Goal: Task Accomplishment & Management: Use online tool/utility

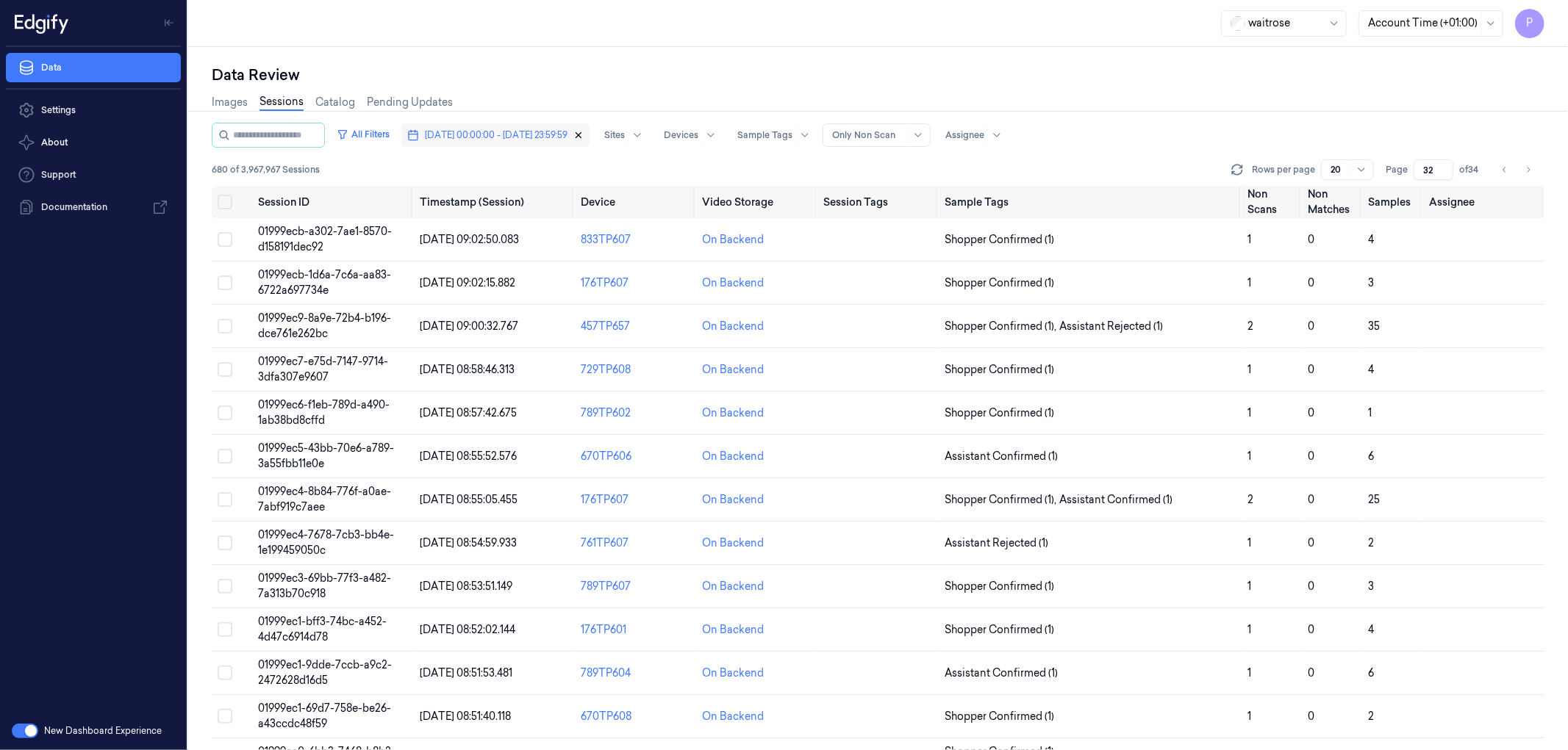
click at [582, 133] on icon "button" at bounding box center [579, 136] width 5 height 5
type input "1"
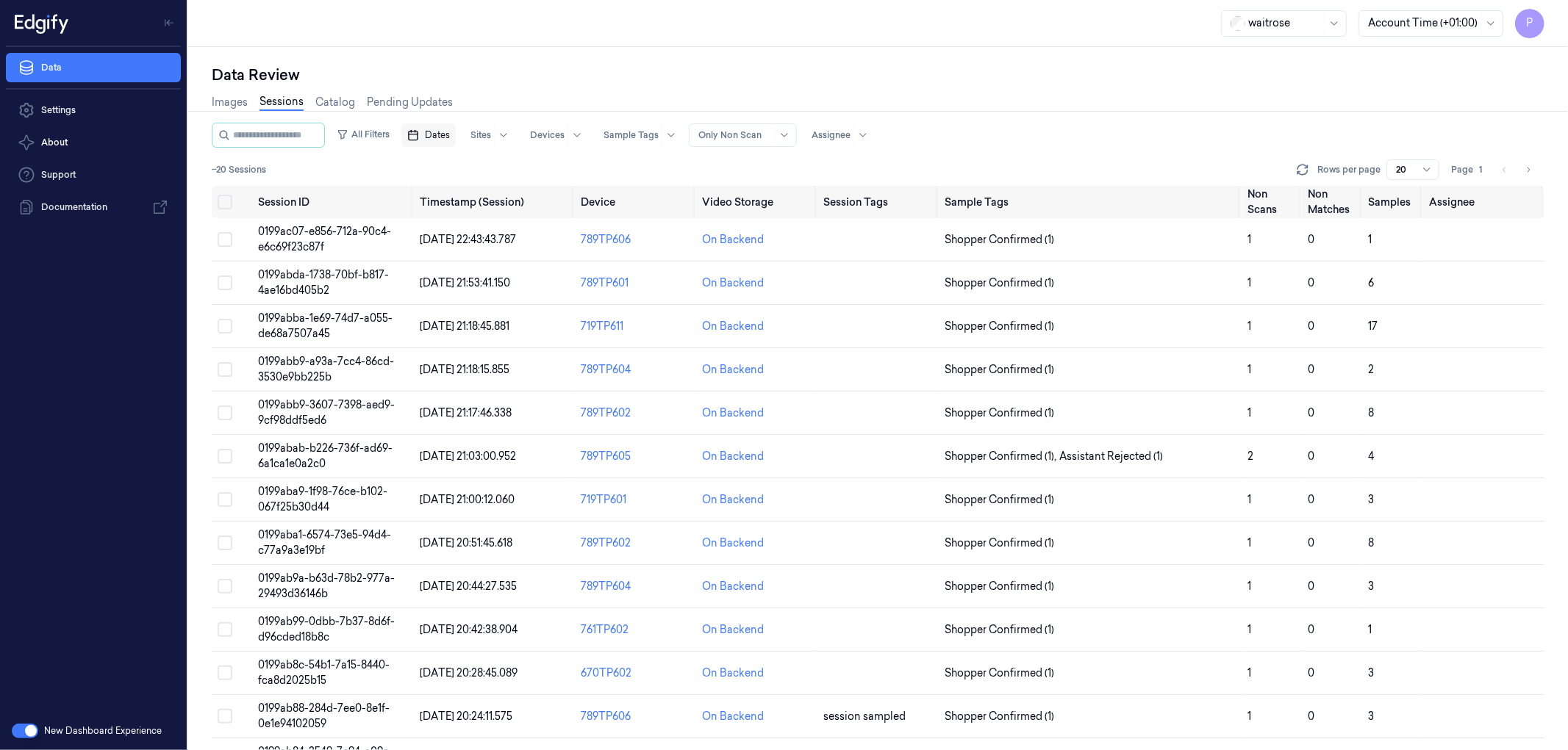
click at [443, 136] on button "Dates" at bounding box center [428, 135] width 54 height 23
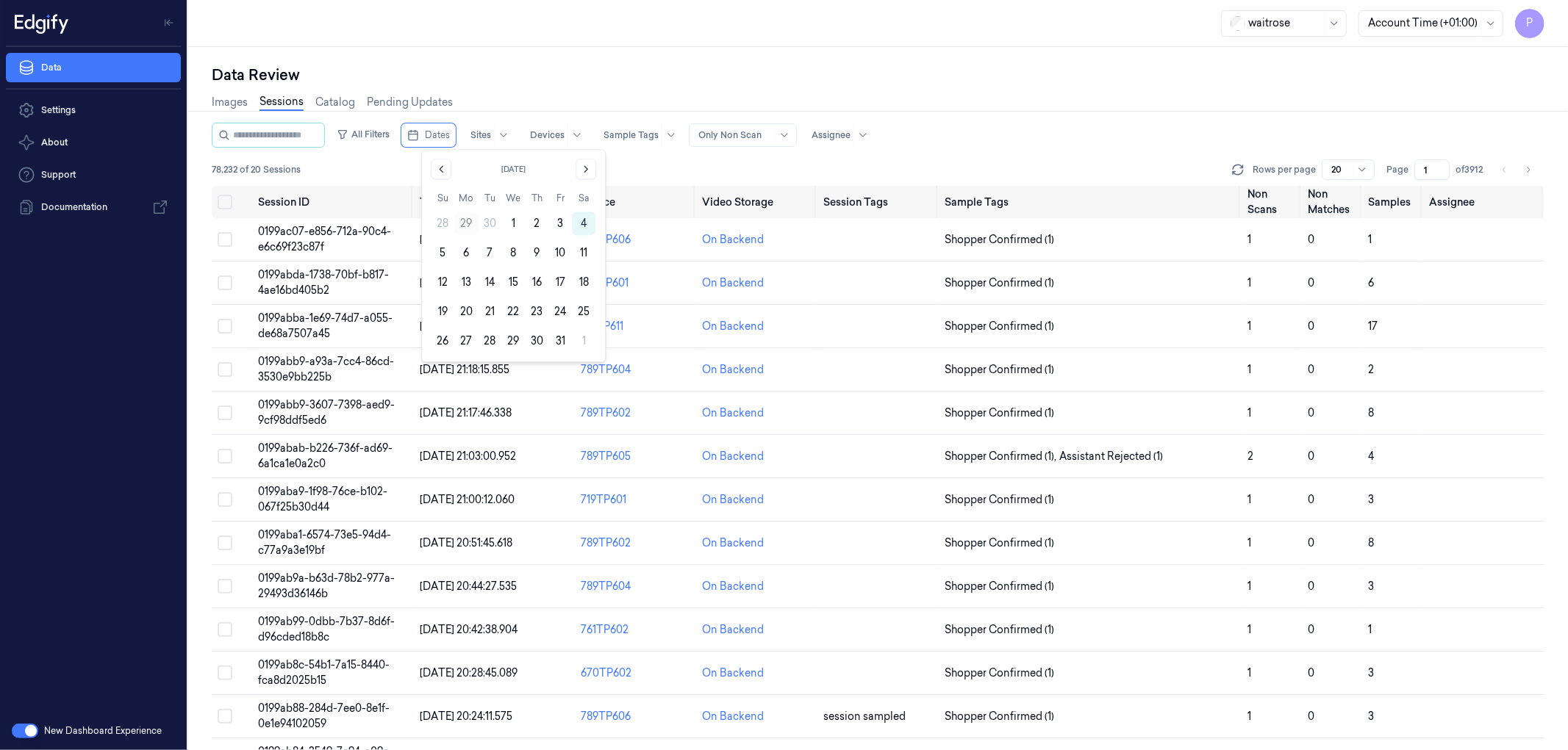
click at [464, 225] on button "29" at bounding box center [466, 223] width 23 height 23
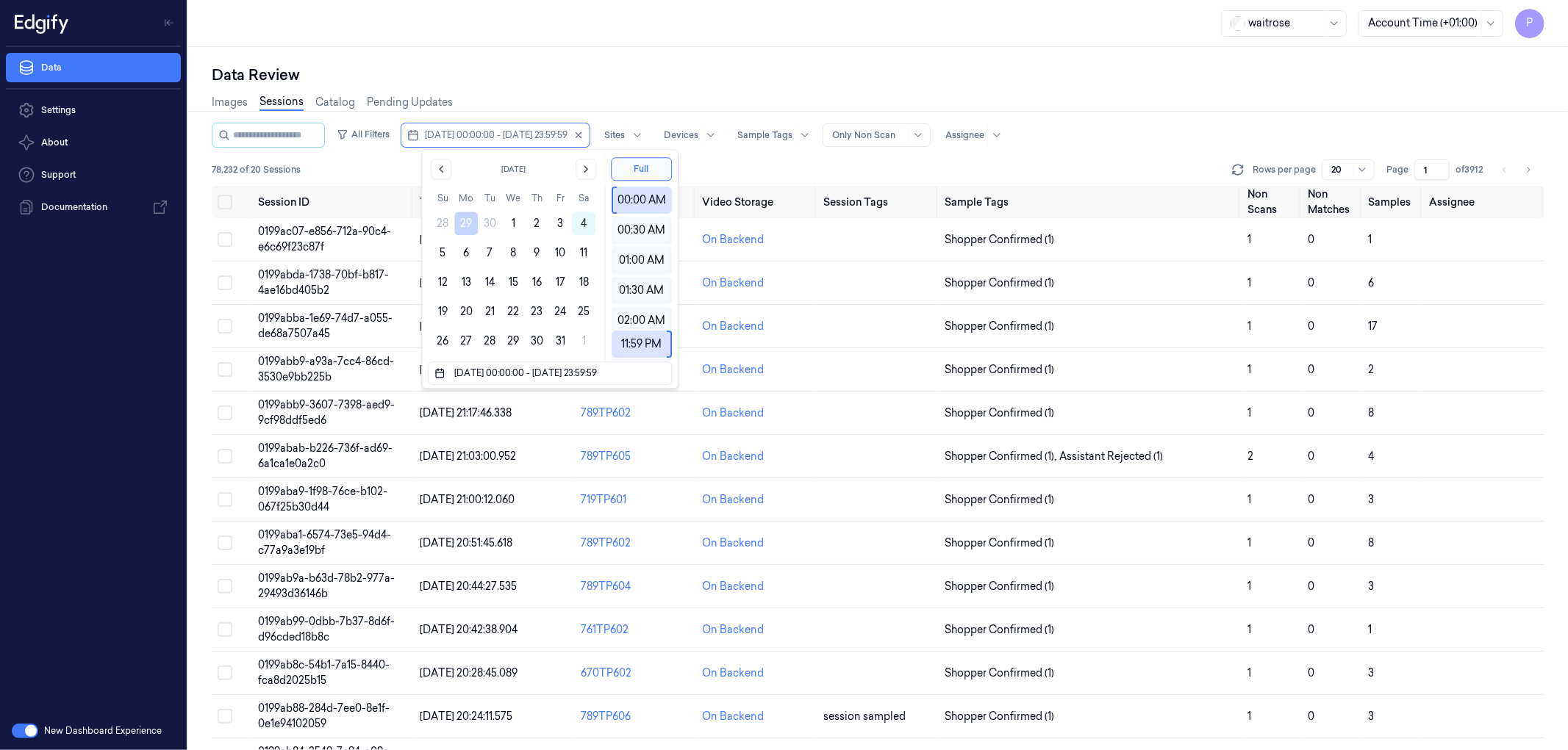
click at [751, 47] on div "Data Review Images Sessions Catalog Pending Updates All Filters [DATE] 00:00:00…" at bounding box center [878, 399] width 1380 height 703
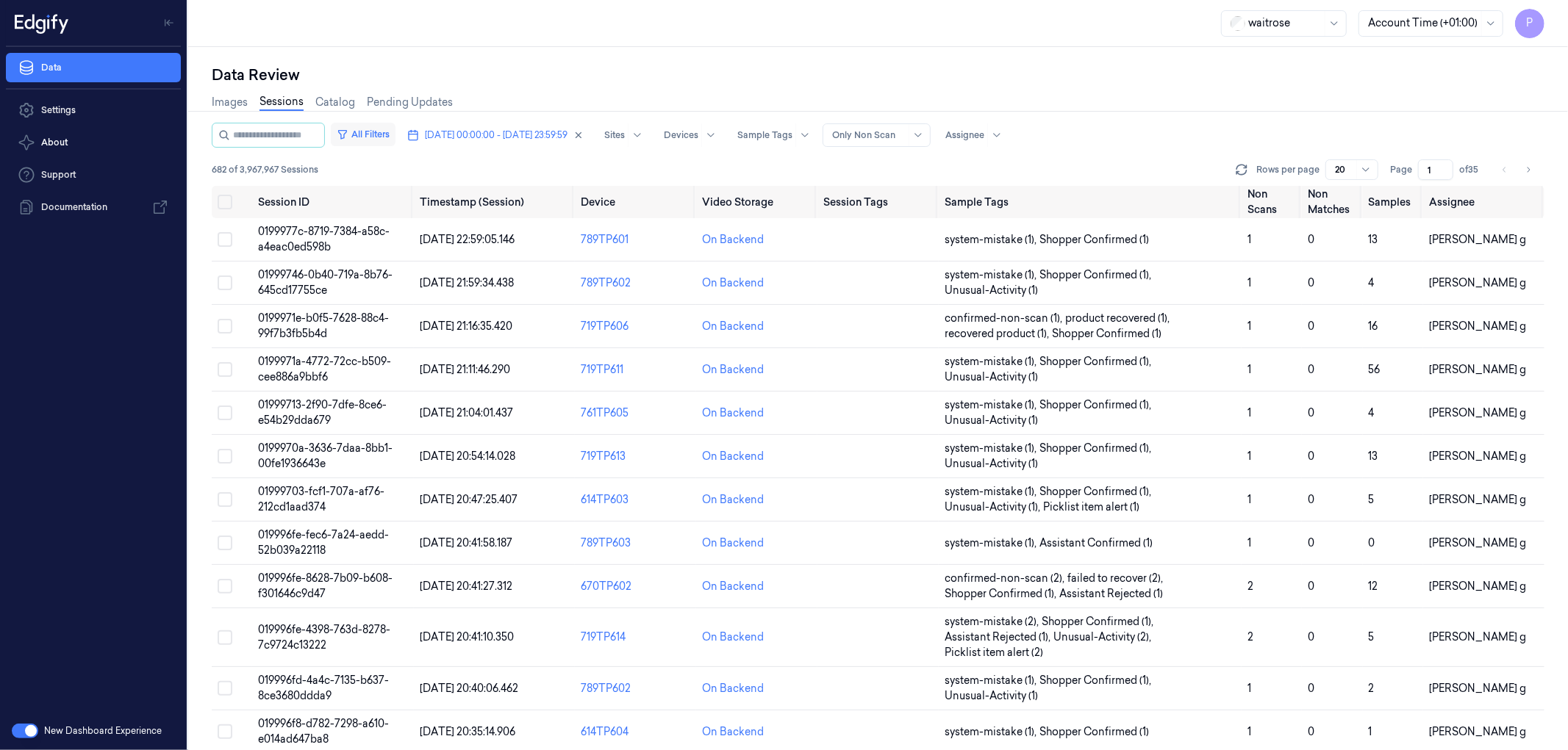
click at [386, 133] on button "All Filters" at bounding box center [362, 134] width 64 height 23
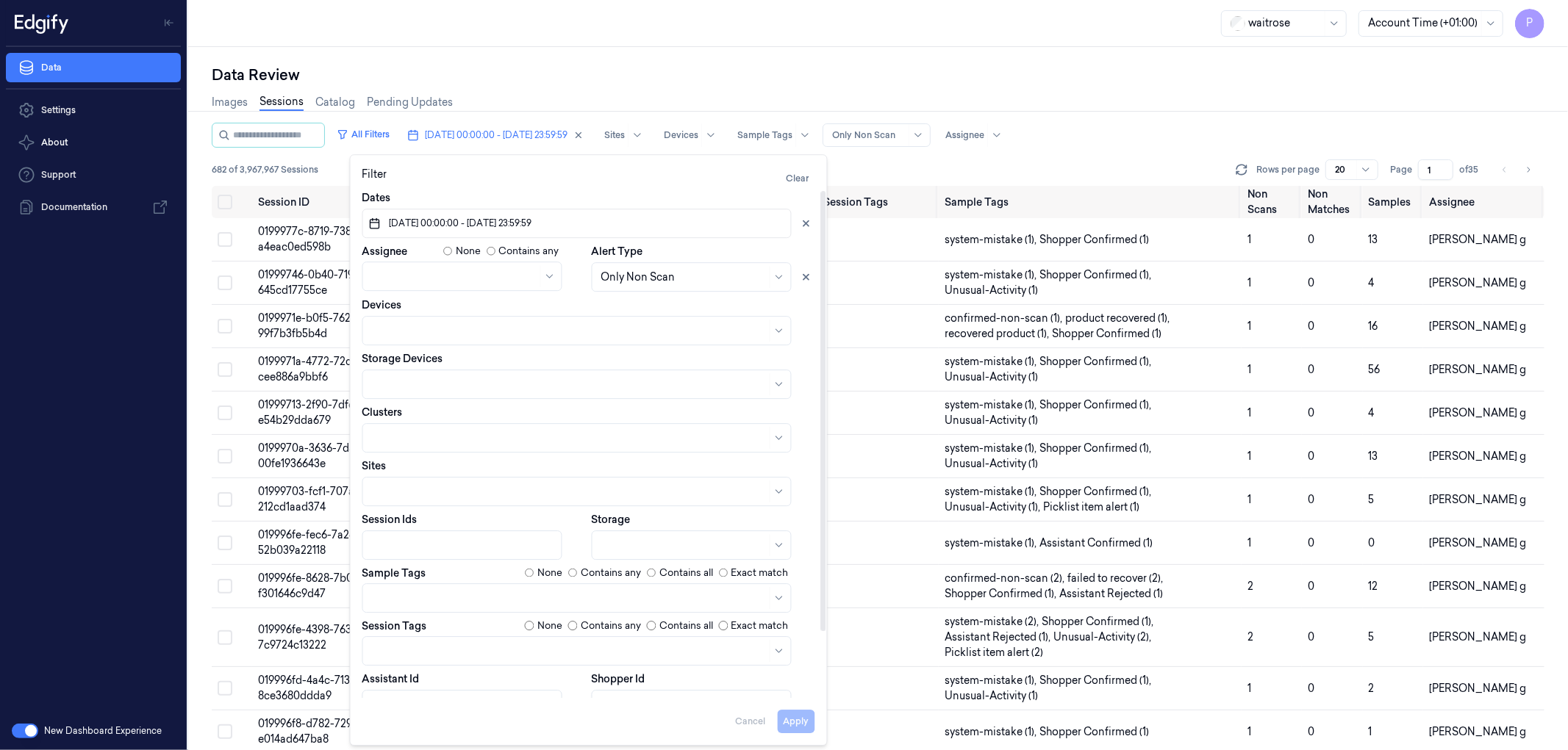
click at [493, 596] on div at bounding box center [569, 599] width 395 height 16
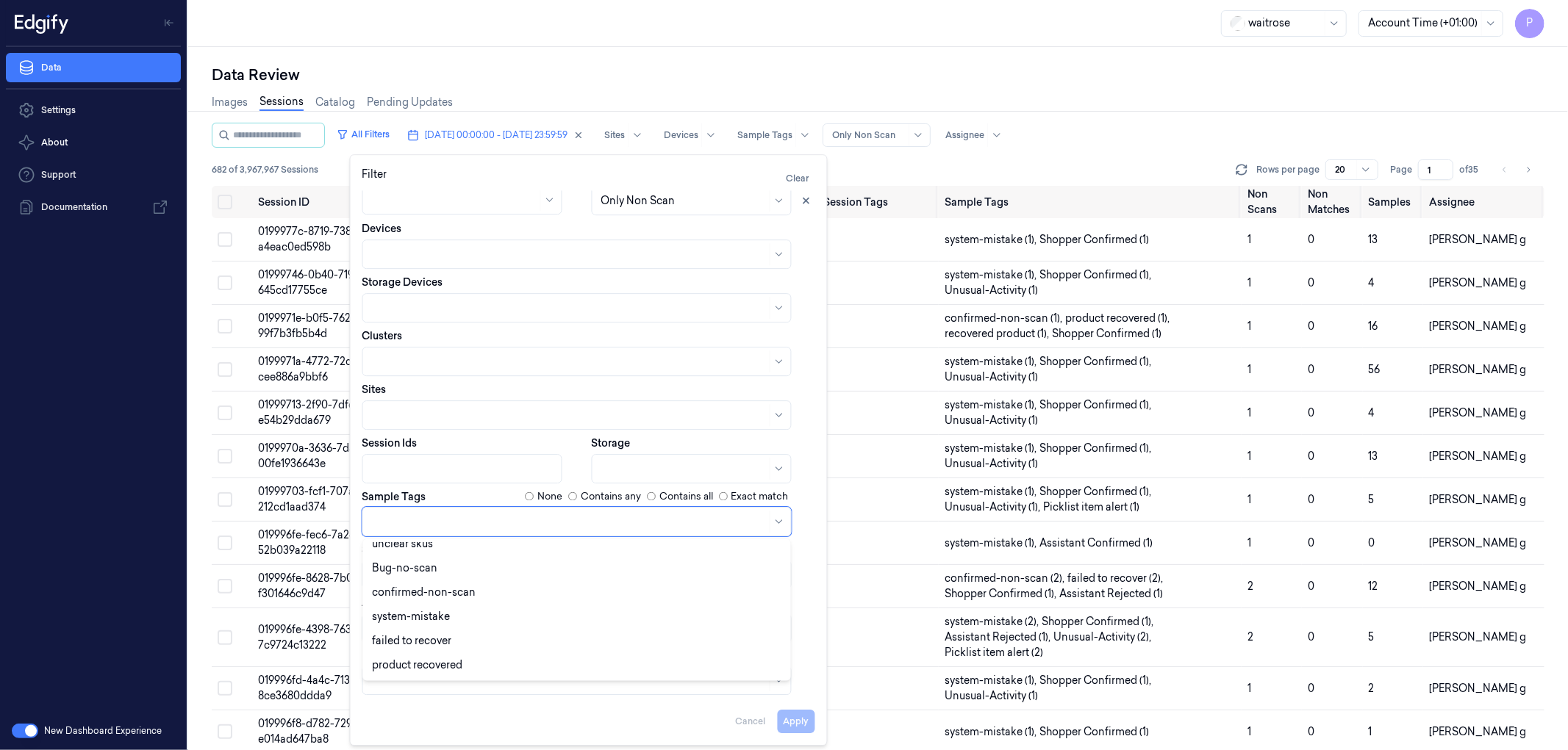
scroll to position [108, 0]
click at [516, 614] on div "system-mistake" at bounding box center [576, 617] width 410 height 16
click at [511, 590] on div "confirmed-non-scan" at bounding box center [576, 592] width 410 height 16
click at [806, 463] on div at bounding box center [704, 469] width 223 height 29
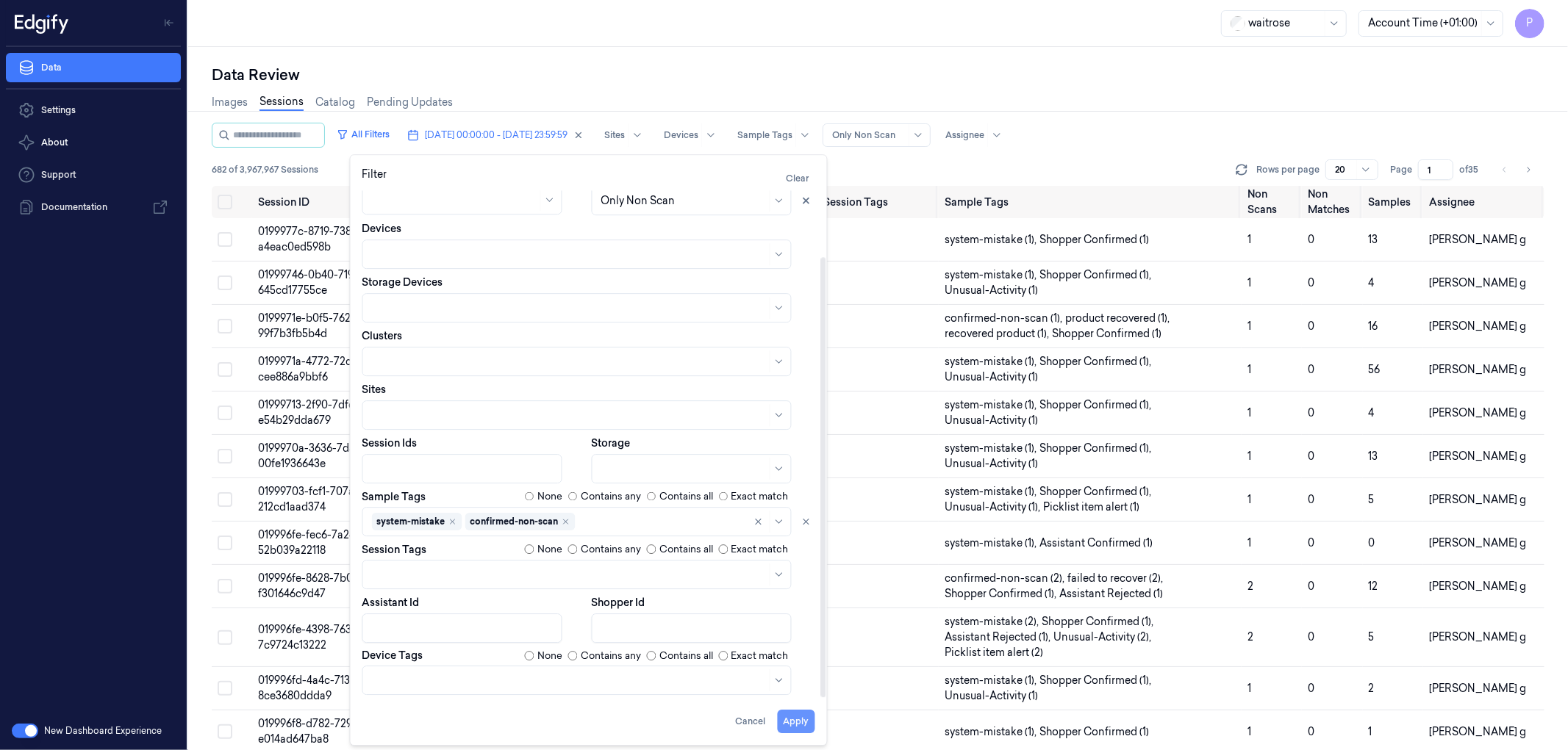
click at [794, 723] on button "Apply" at bounding box center [797, 721] width 37 height 23
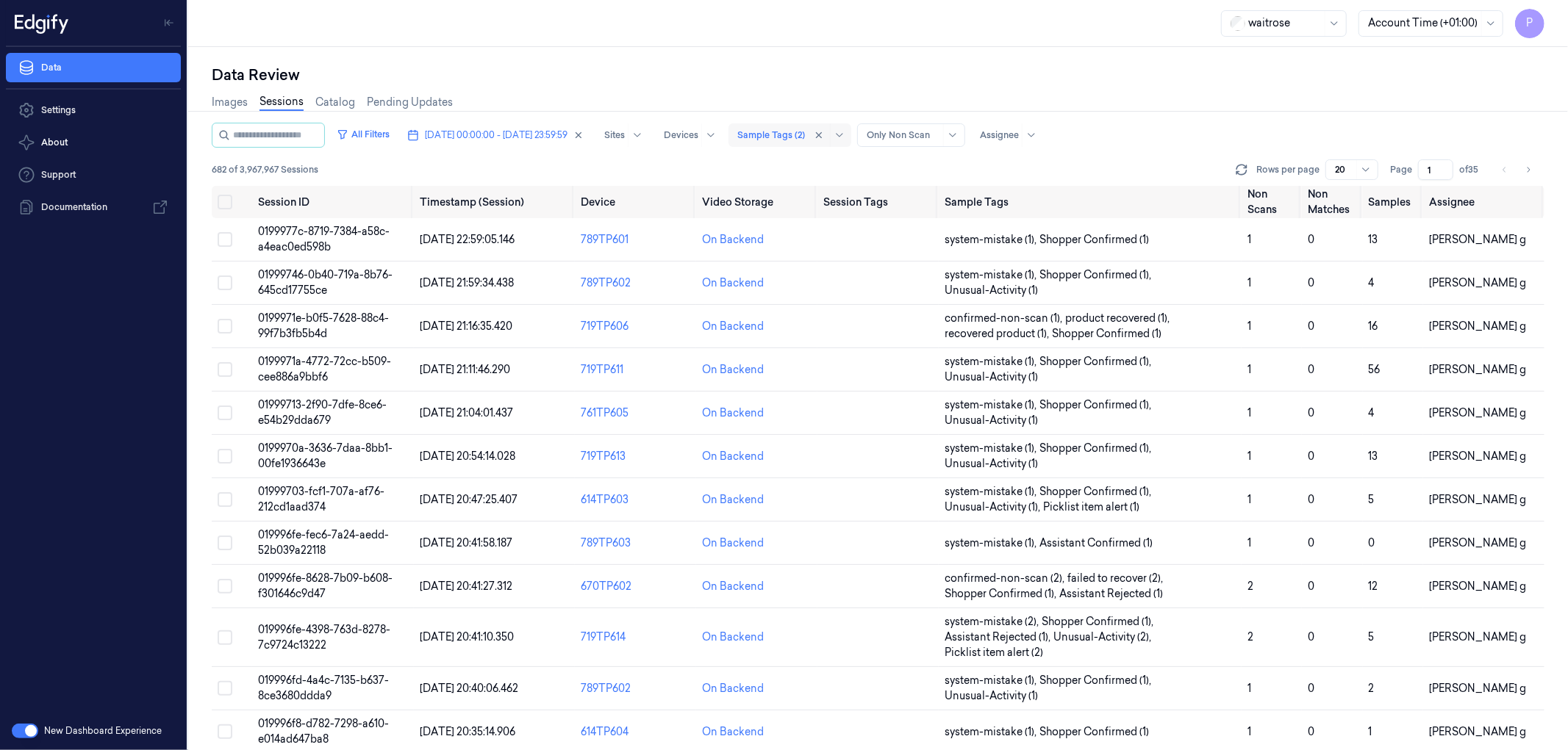
click at [805, 133] on div at bounding box center [770, 135] width 67 height 13
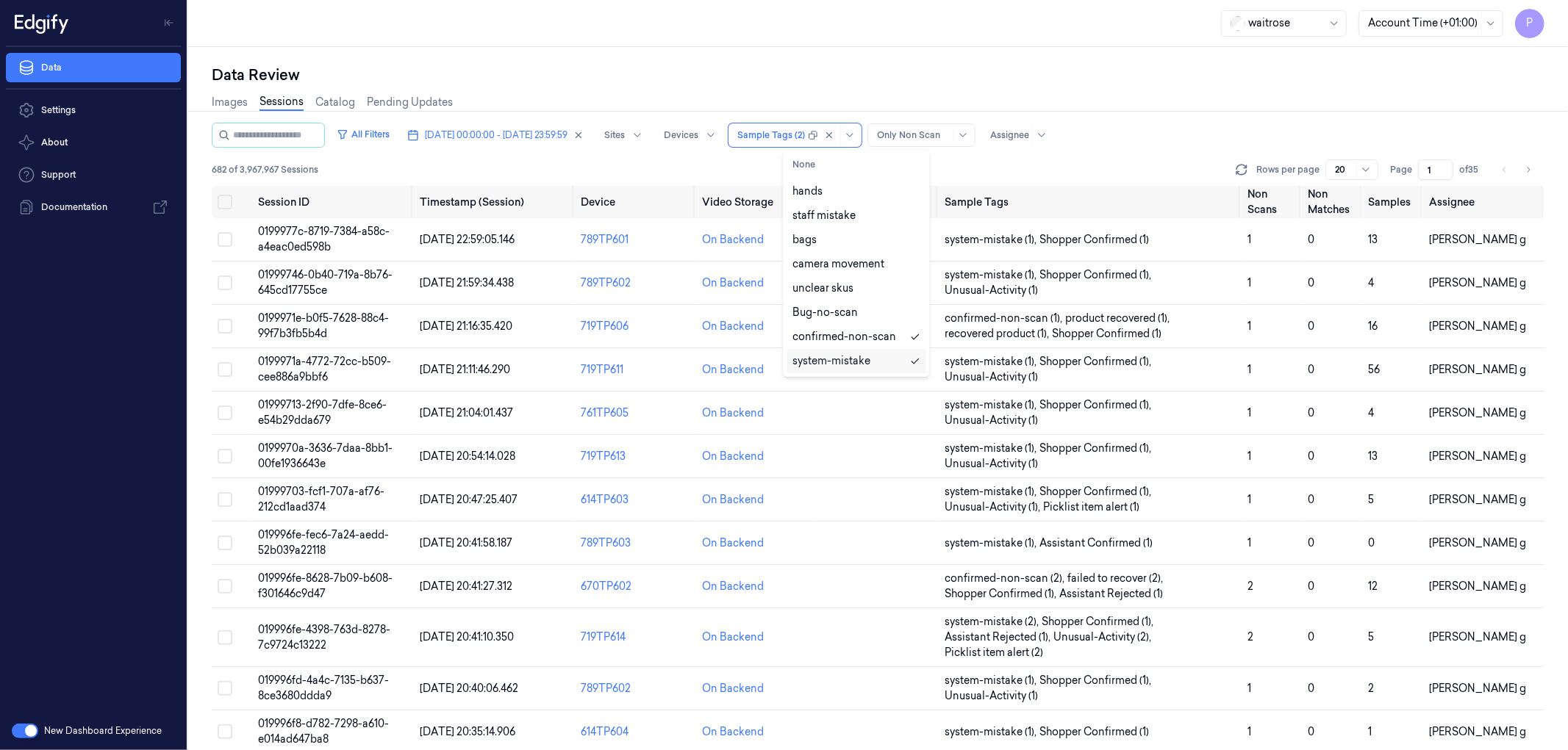
click at [888, 358] on div "system-mistake" at bounding box center [856, 361] width 128 height 16
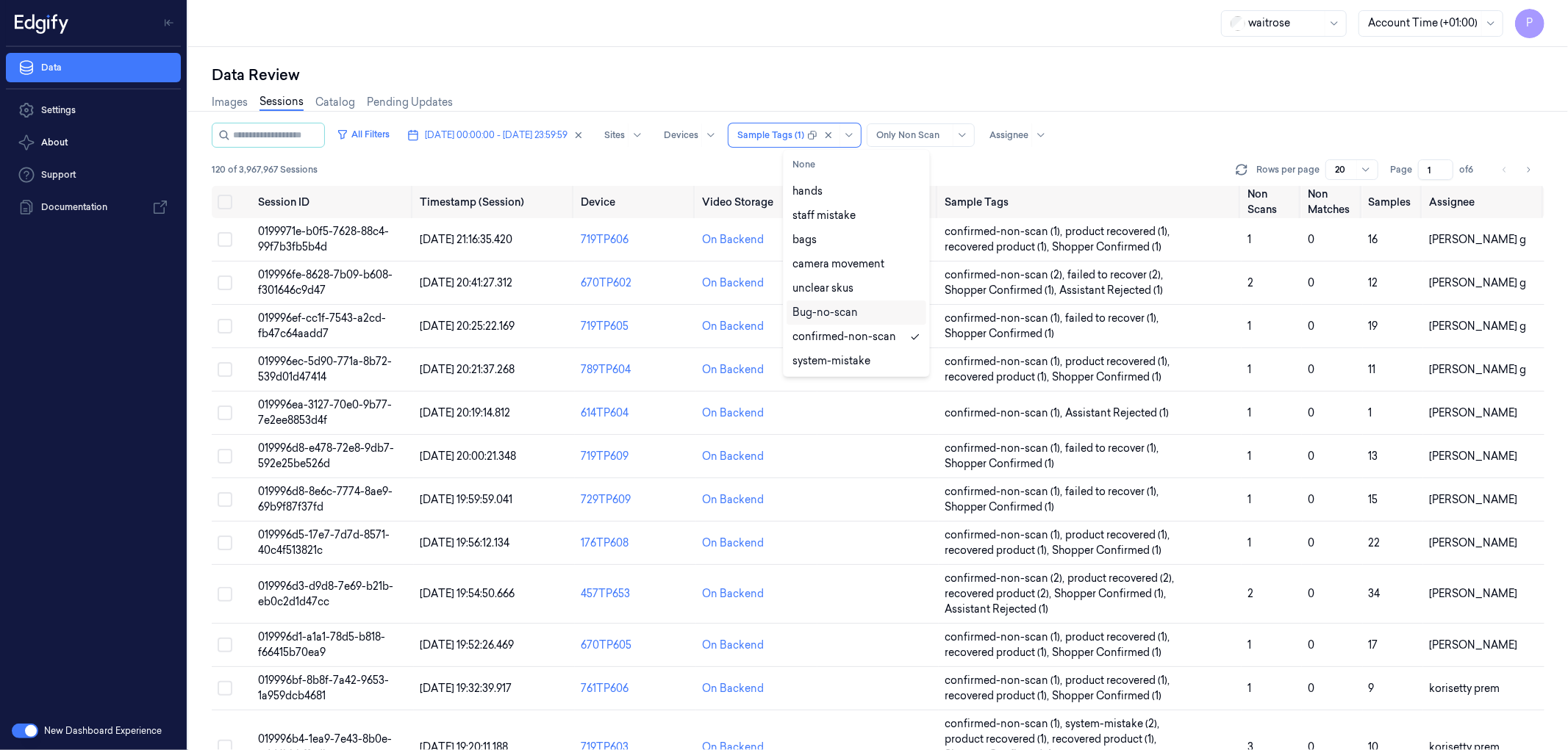
click at [1161, 92] on div "Images Sessions Catalog Pending Updates" at bounding box center [878, 104] width 1333 height 37
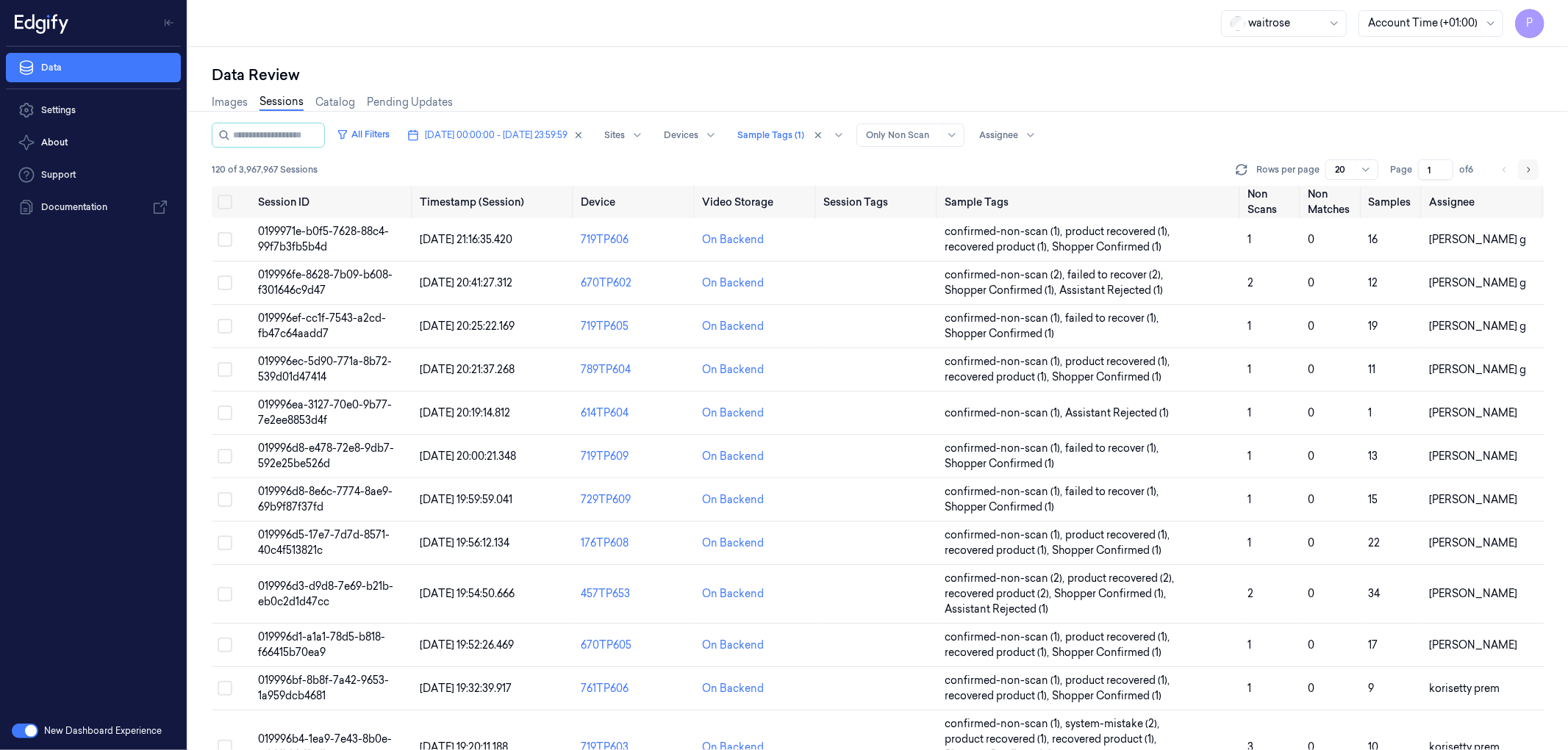
click at [1531, 170] on icon "Go to next page" at bounding box center [1528, 169] width 9 height 12
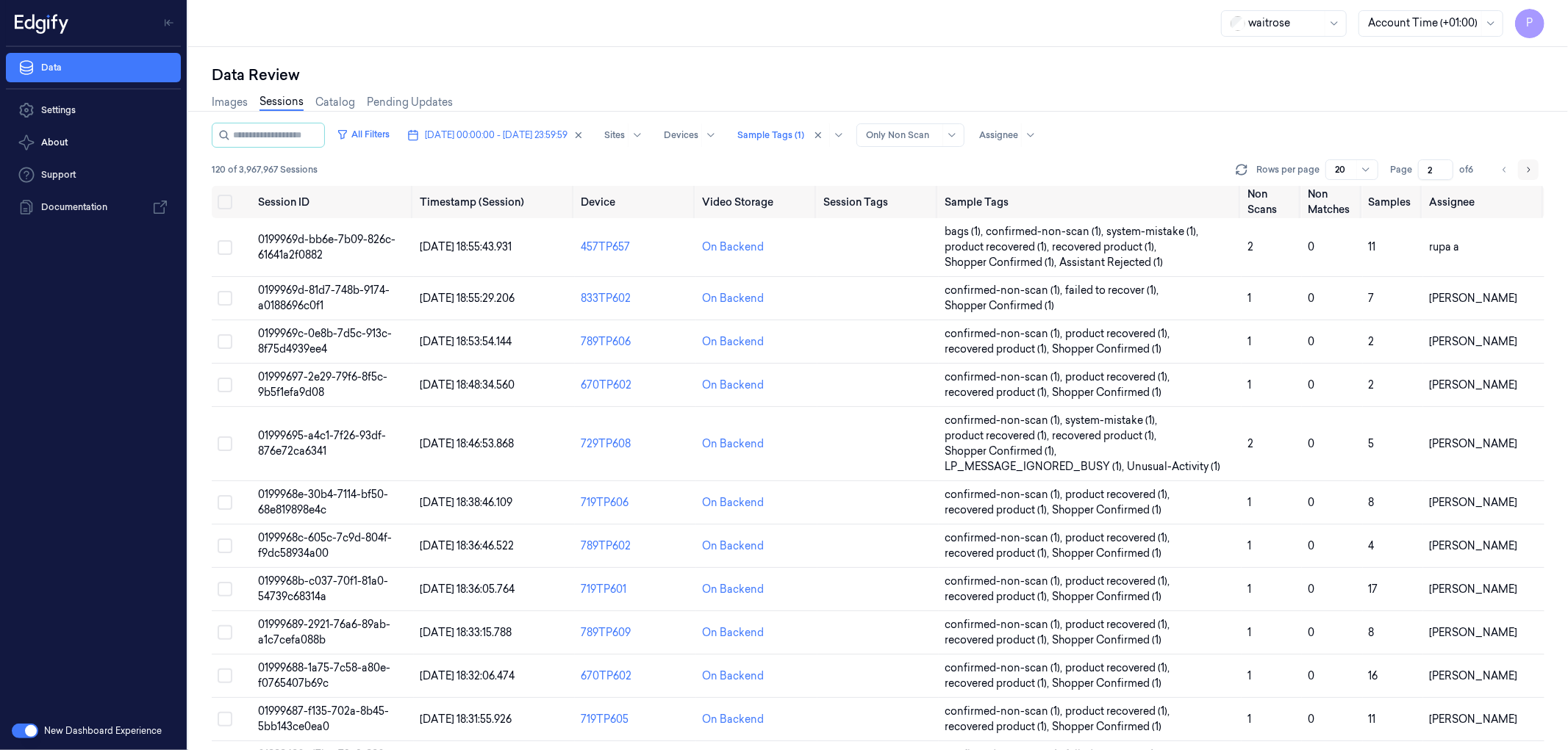
click at [1531, 172] on icon "Go to next page" at bounding box center [1528, 169] width 9 height 12
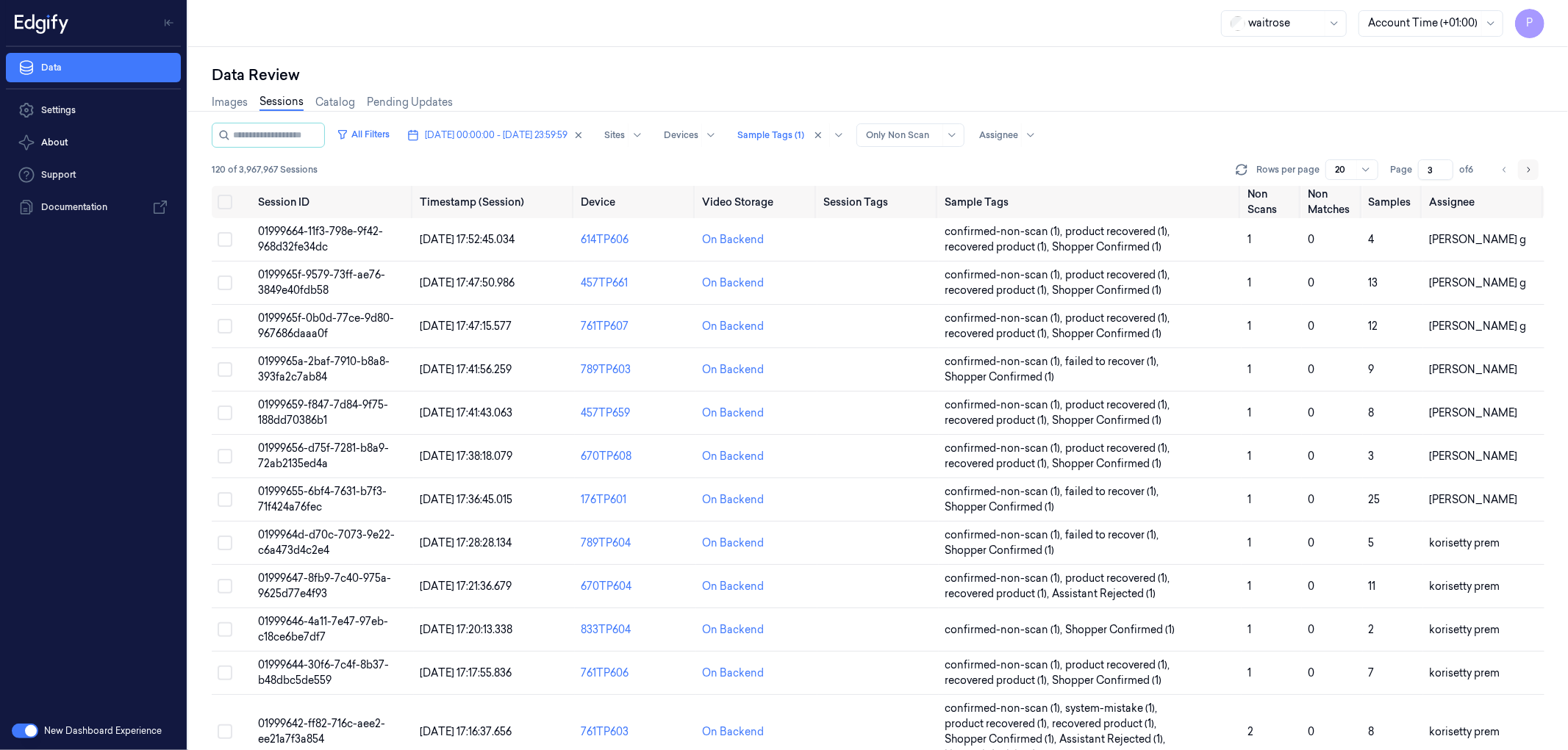
click at [1531, 168] on icon "Go to next page" at bounding box center [1528, 169] width 9 height 12
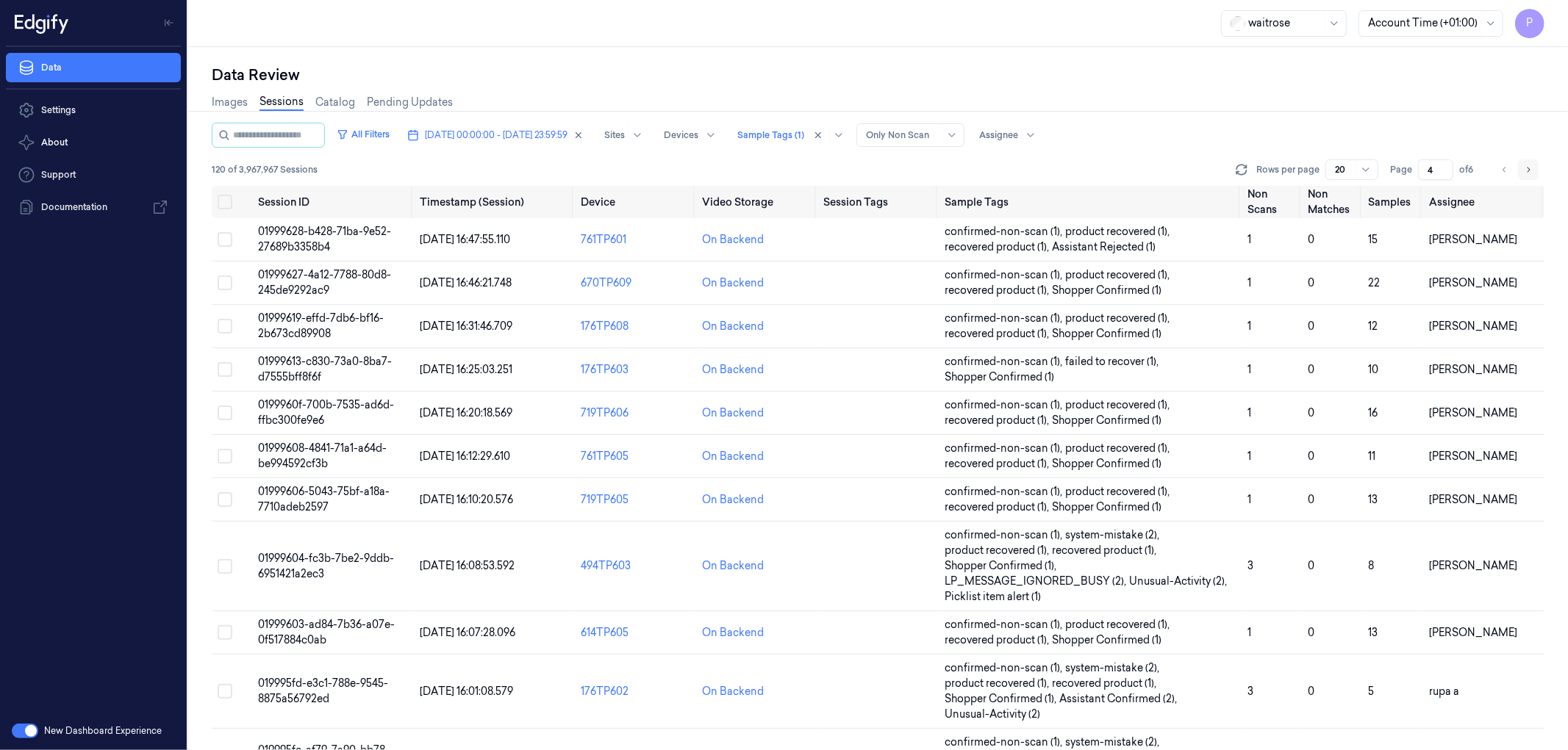
click at [1525, 170] on icon "Go to next page" at bounding box center [1528, 169] width 9 height 12
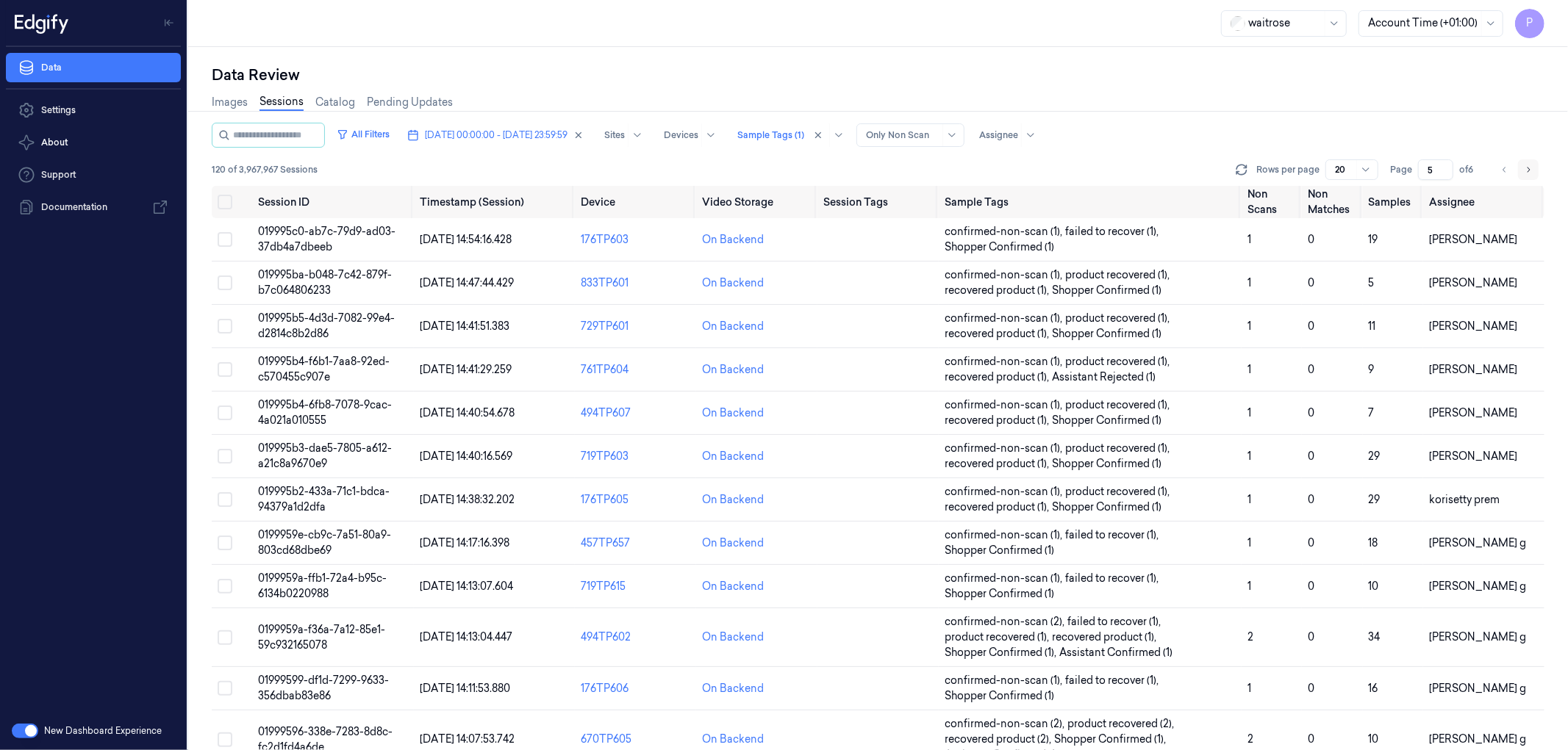
click at [1531, 169] on icon "Go to next page" at bounding box center [1528, 169] width 9 height 12
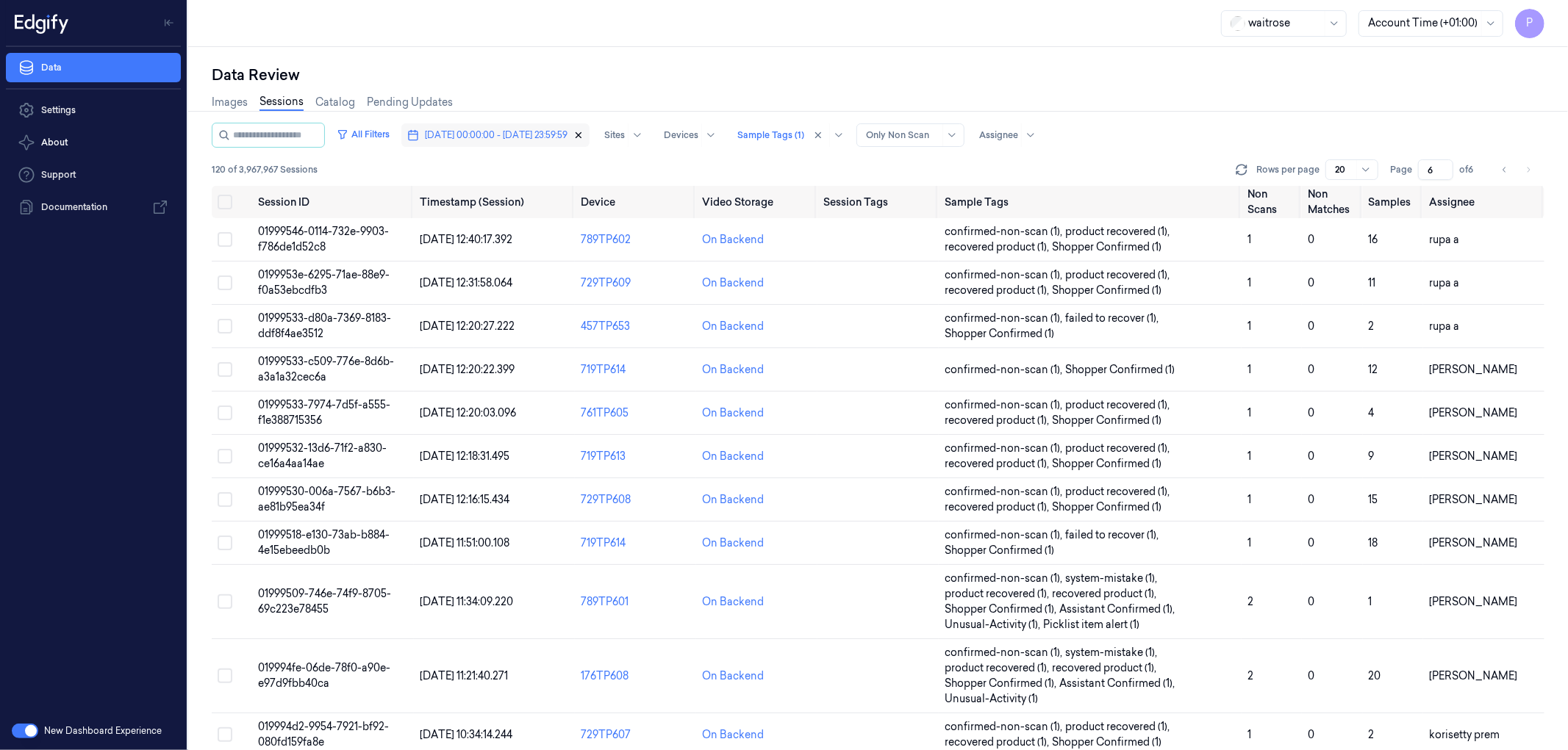
click at [582, 134] on icon "button" at bounding box center [579, 136] width 5 height 5
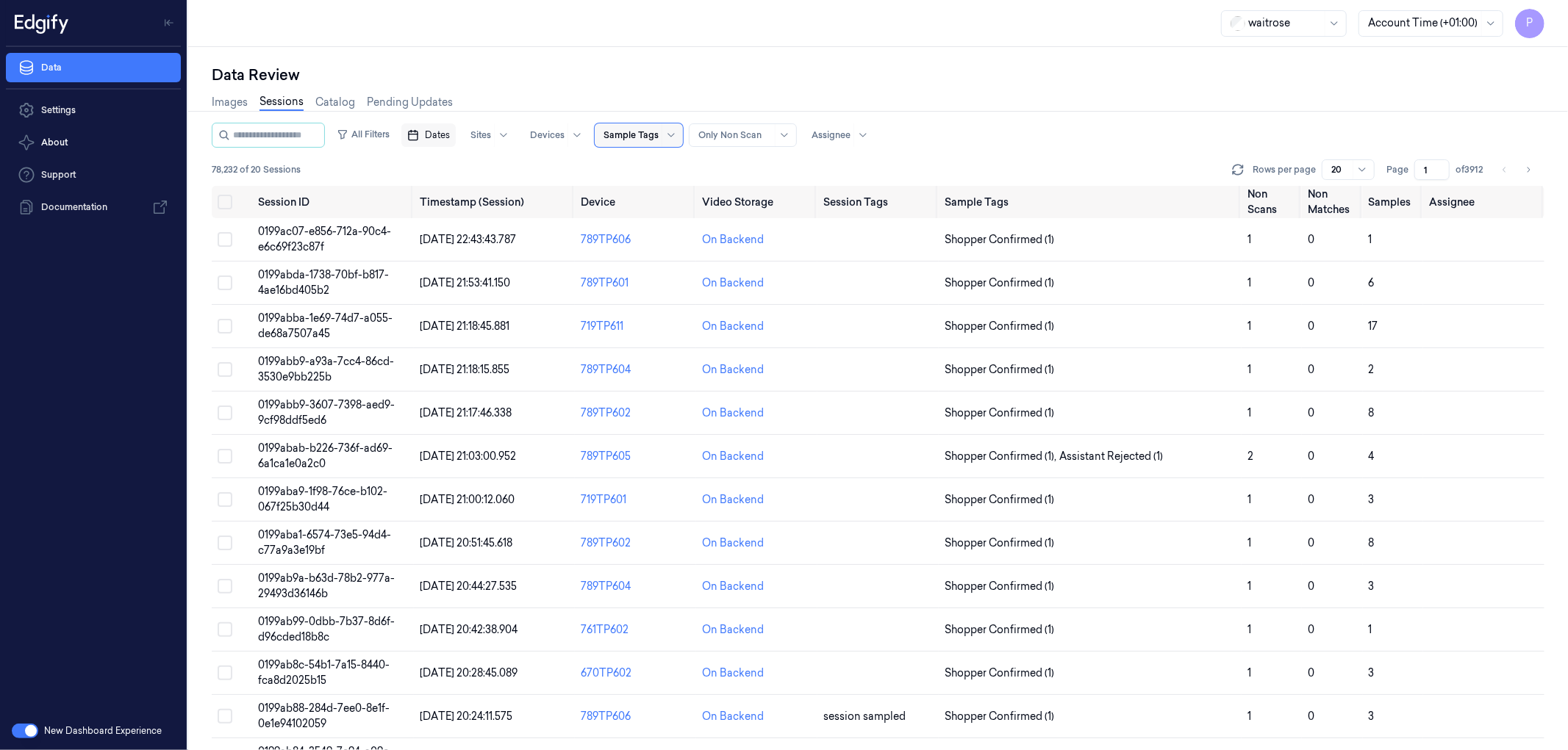
click at [450, 140] on span "Dates" at bounding box center [438, 135] width 25 height 13
click at [516, 225] on button "1" at bounding box center [513, 223] width 23 height 23
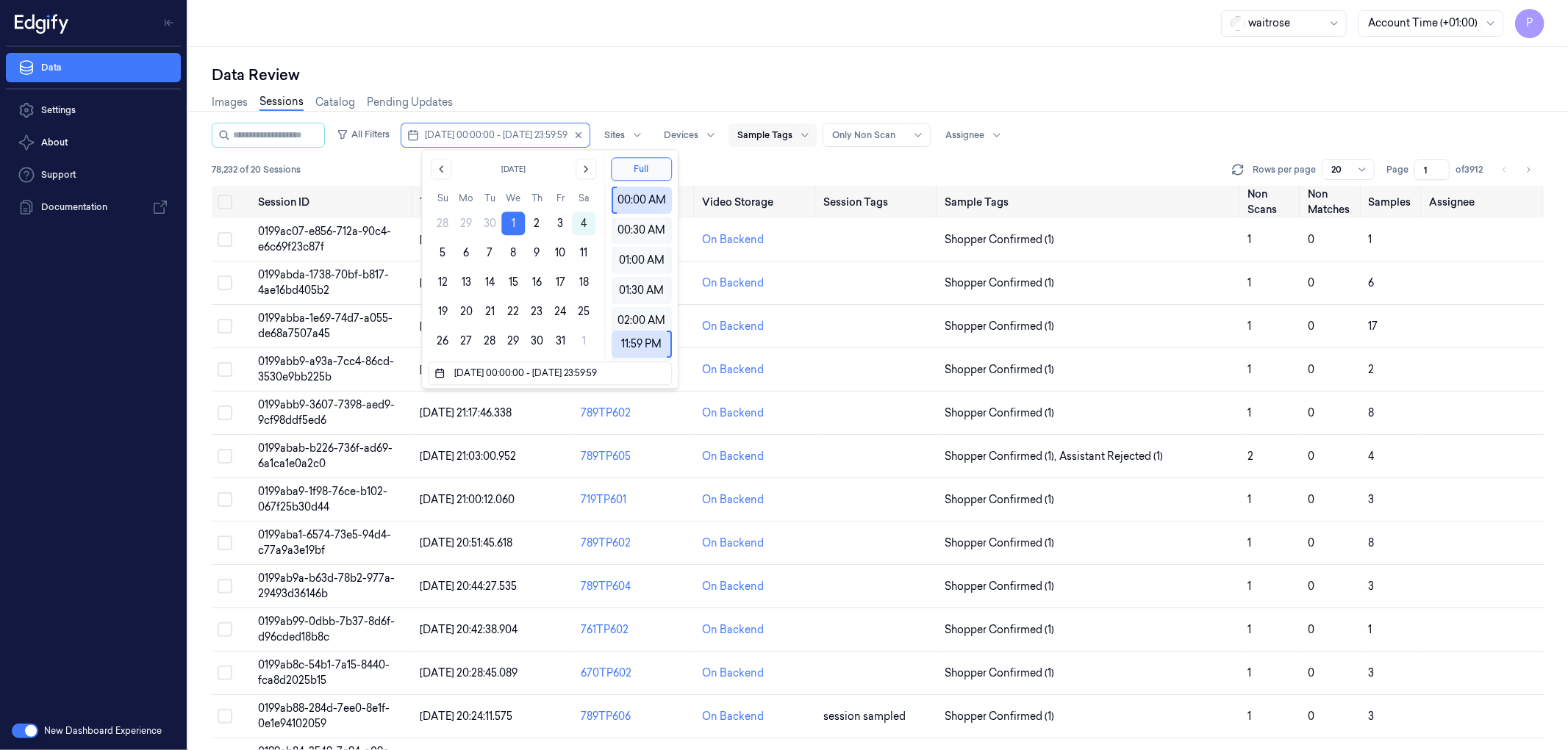
click at [711, 84] on div "Data Review" at bounding box center [878, 74] width 1333 height 21
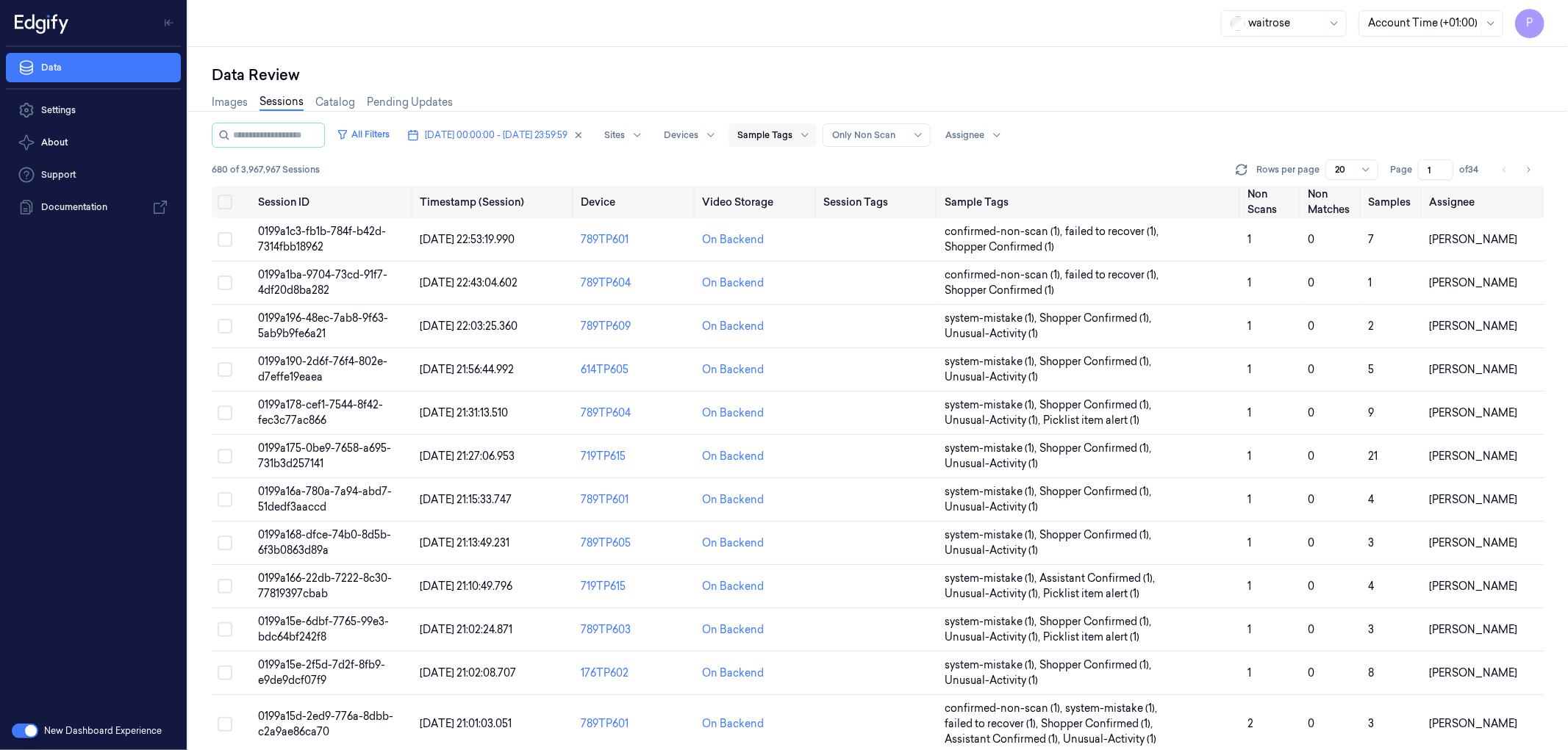
drag, startPoint x: 1435, startPoint y: 169, endPoint x: 1424, endPoint y: 169, distance: 11.0
click at [1424, 169] on input "1" at bounding box center [1435, 170] width 35 height 21
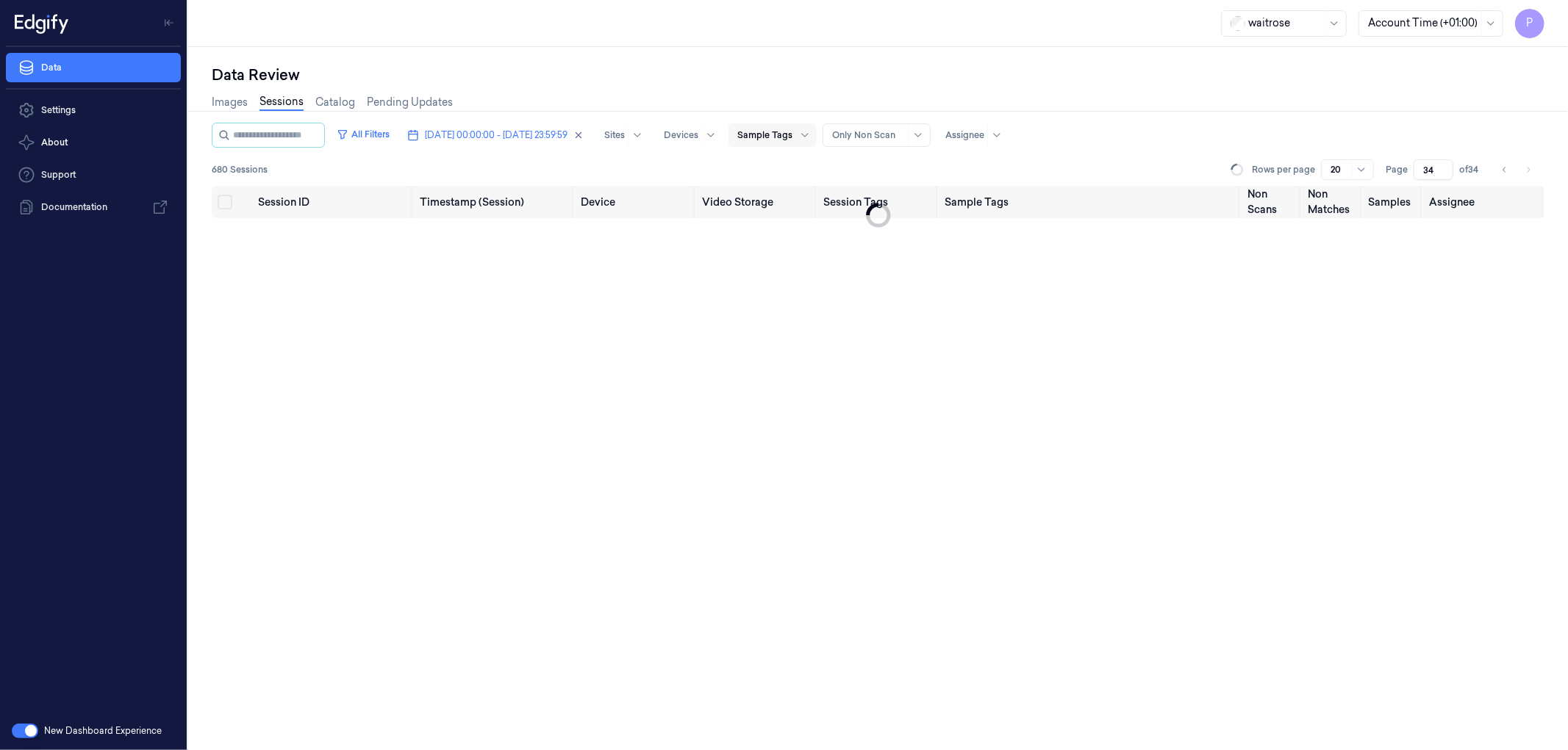
click at [1407, 136] on div "All Filters [DATE] 00:00:00 - [DATE] 23:59:59 Sites Devices Sample Tags Alert T…" at bounding box center [878, 135] width 1333 height 25
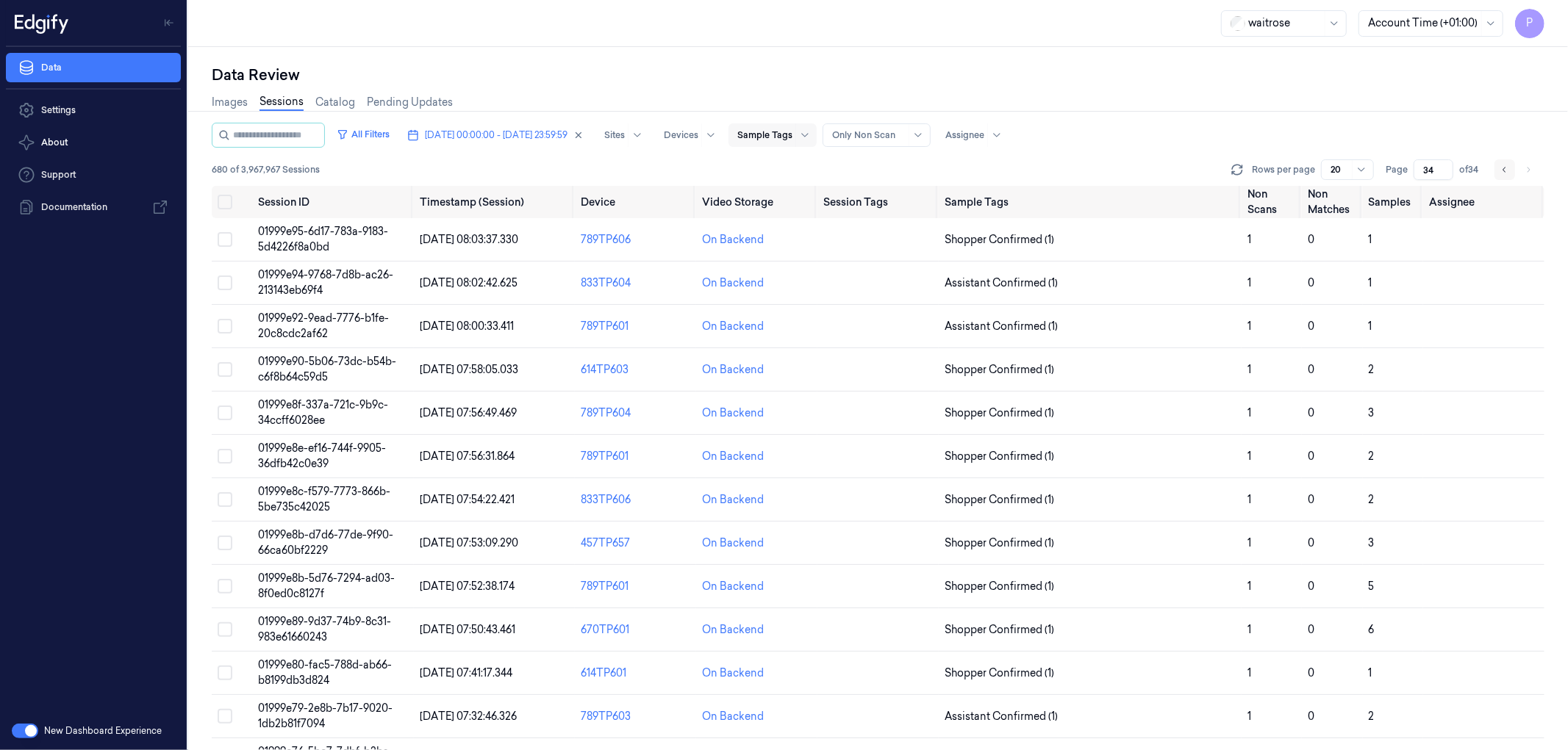
click at [1506, 175] on icon "Go to previous page" at bounding box center [1504, 169] width 9 height 12
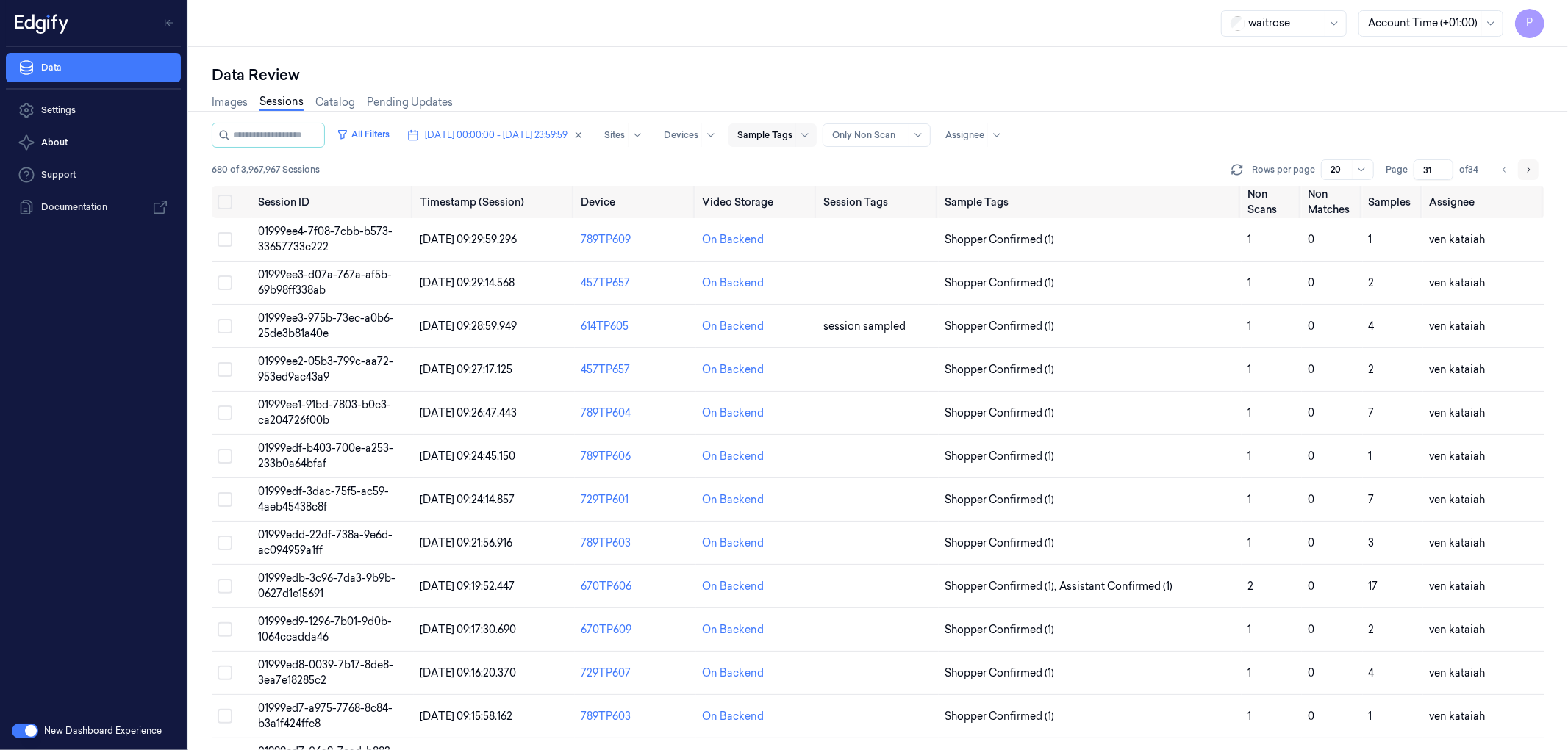
click at [1529, 168] on icon "Go to next page" at bounding box center [1529, 169] width 3 height 5
type input "32"
